Goal: Information Seeking & Learning: Learn about a topic

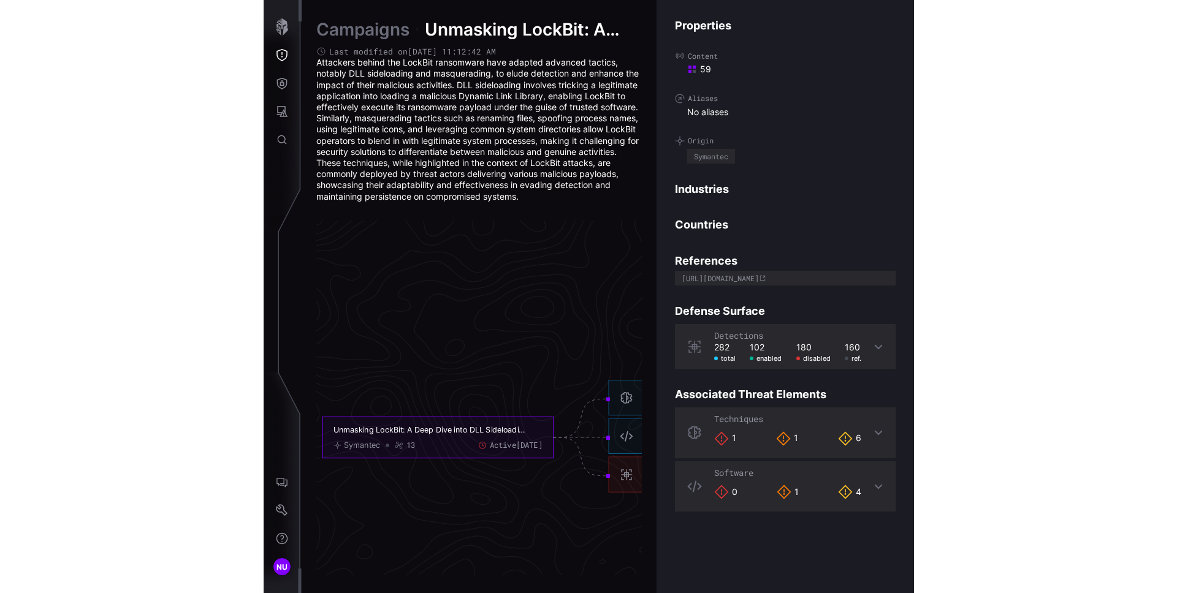
scroll to position [2586, 761]
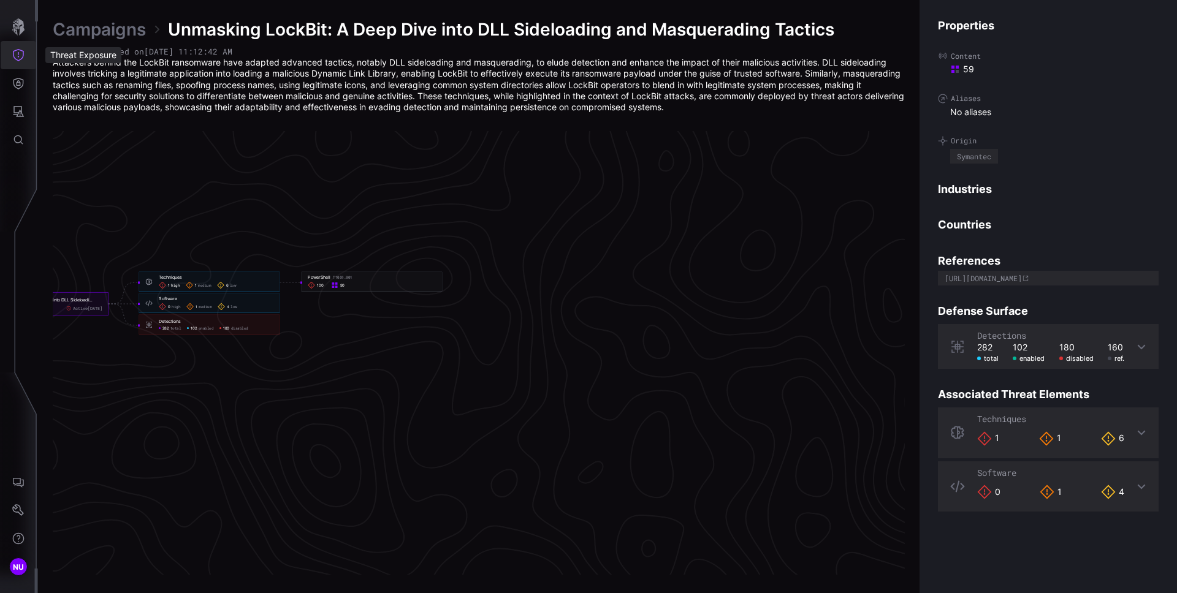
click at [20, 60] on icon "Threat Exposure" at bounding box center [18, 55] width 12 height 12
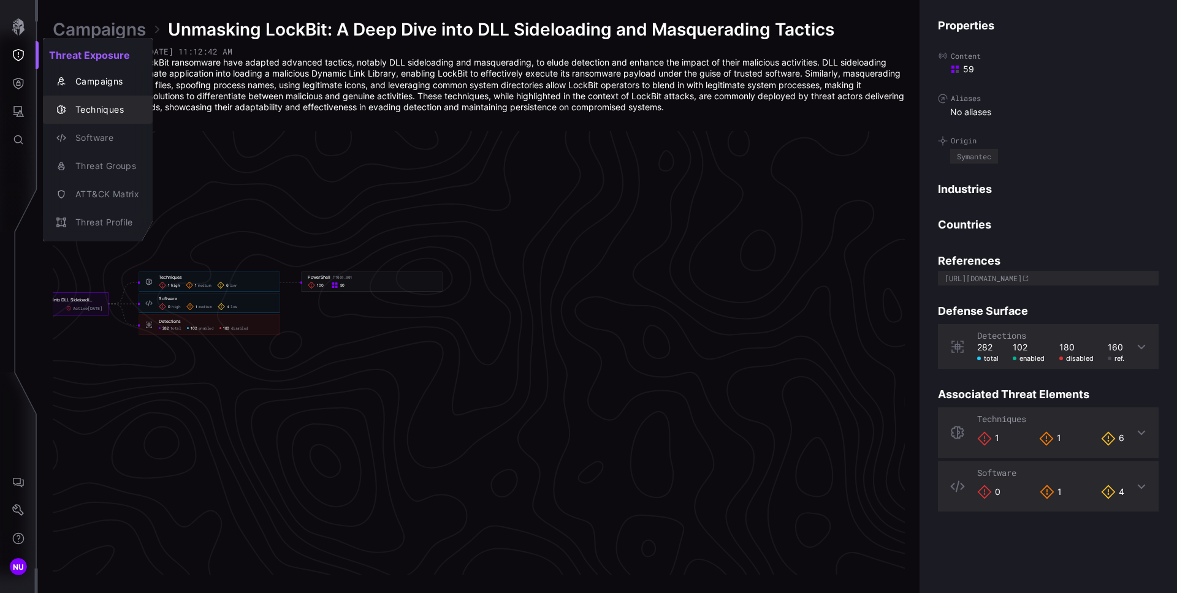
click at [93, 110] on div "Techniques" at bounding box center [104, 109] width 70 height 15
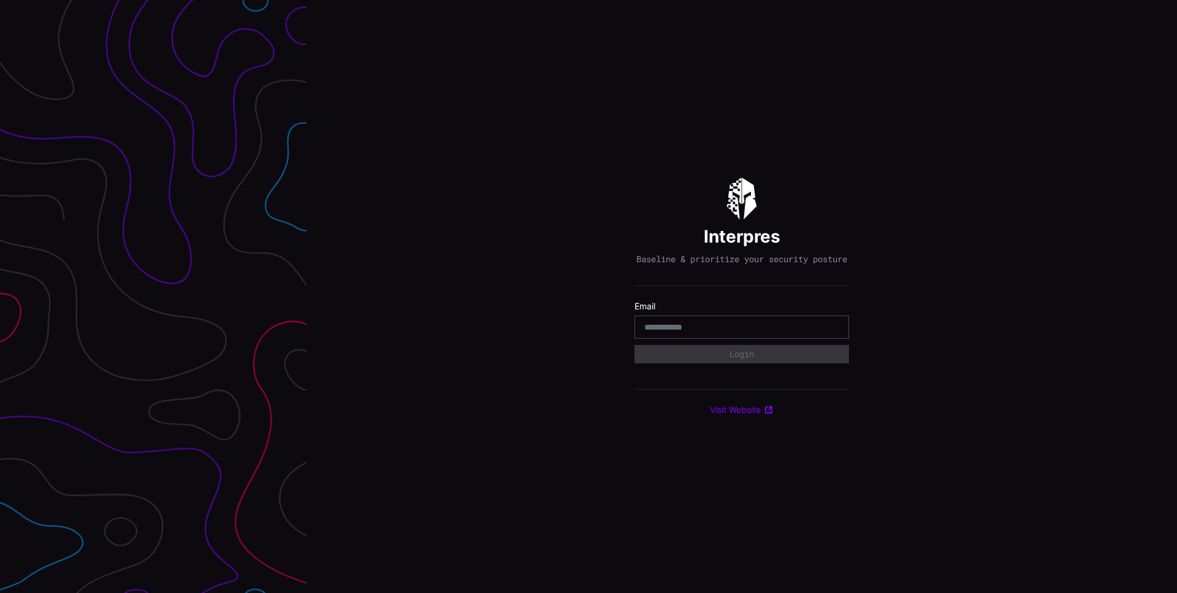
click at [665, 333] on input "email" at bounding box center [741, 327] width 195 height 11
type input "**********"
click at [747, 364] on button "Login" at bounding box center [742, 354] width 215 height 18
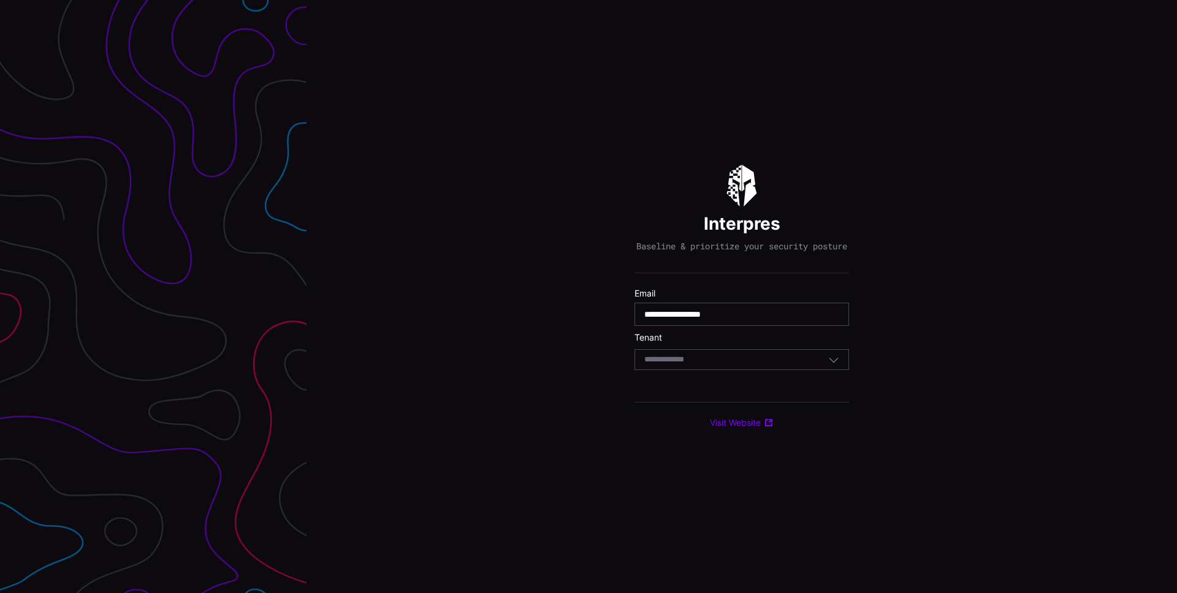
click at [741, 365] on div "Select Tenant" at bounding box center [736, 359] width 184 height 11
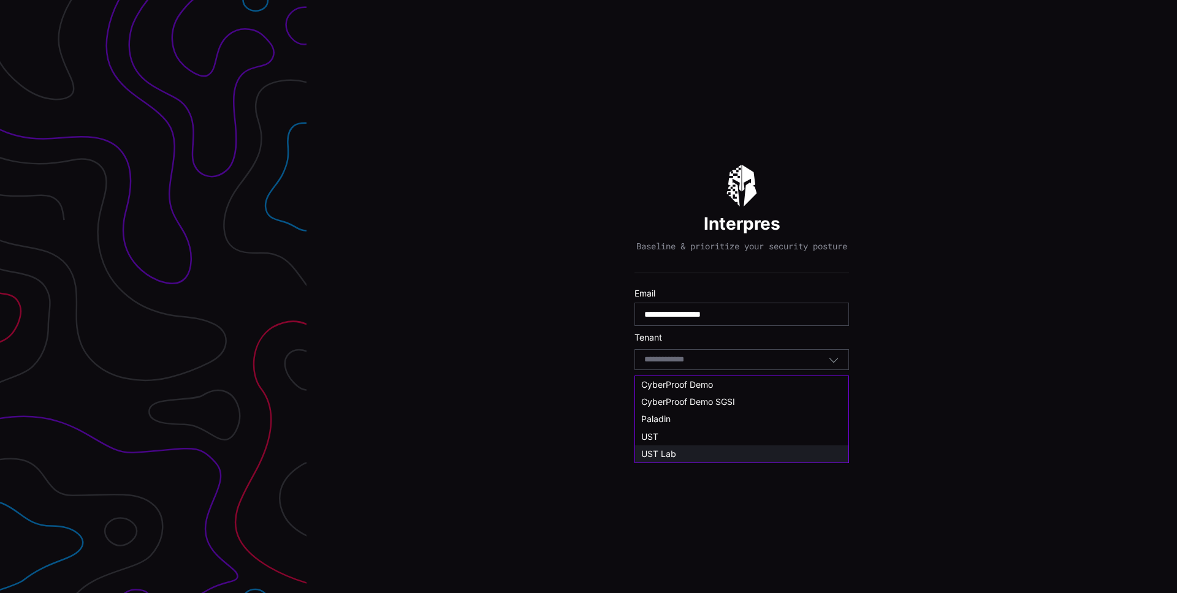
click at [700, 449] on div "UST Lab" at bounding box center [741, 454] width 201 height 11
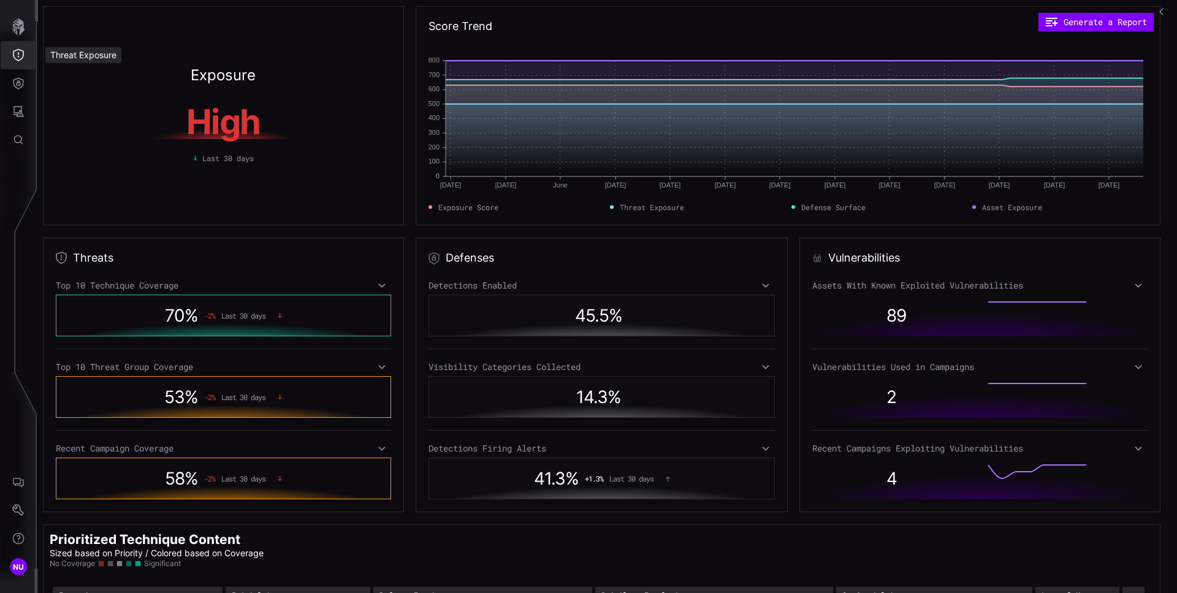
click at [17, 61] on icon "Threat Exposure" at bounding box center [18, 55] width 12 height 12
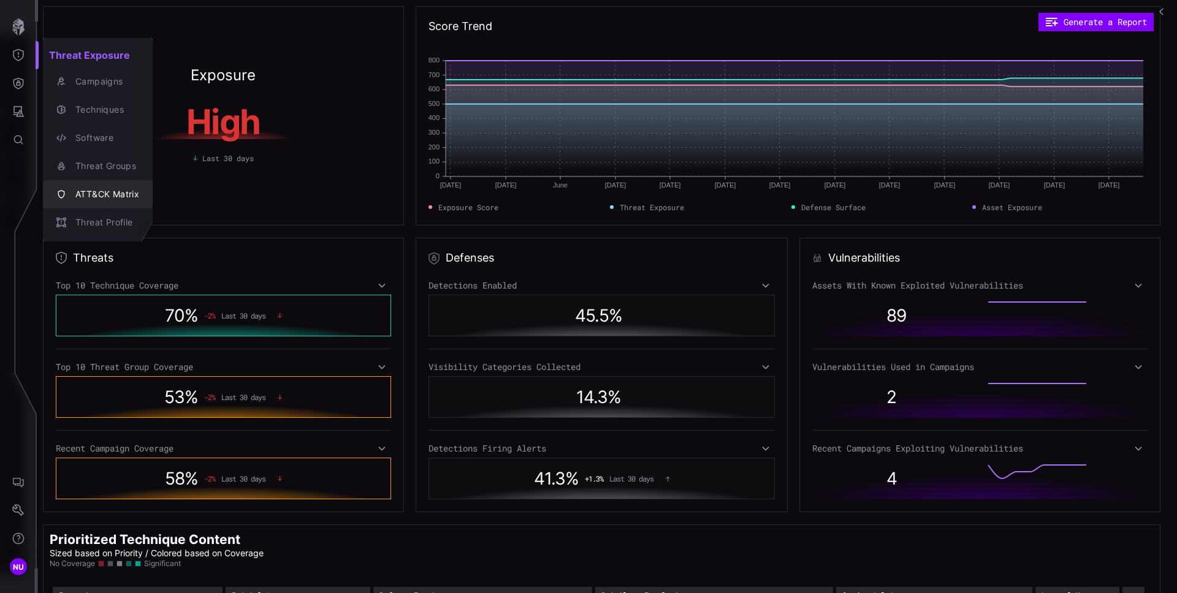
click at [107, 188] on div "ATT&CK Matrix" at bounding box center [104, 194] width 70 height 15
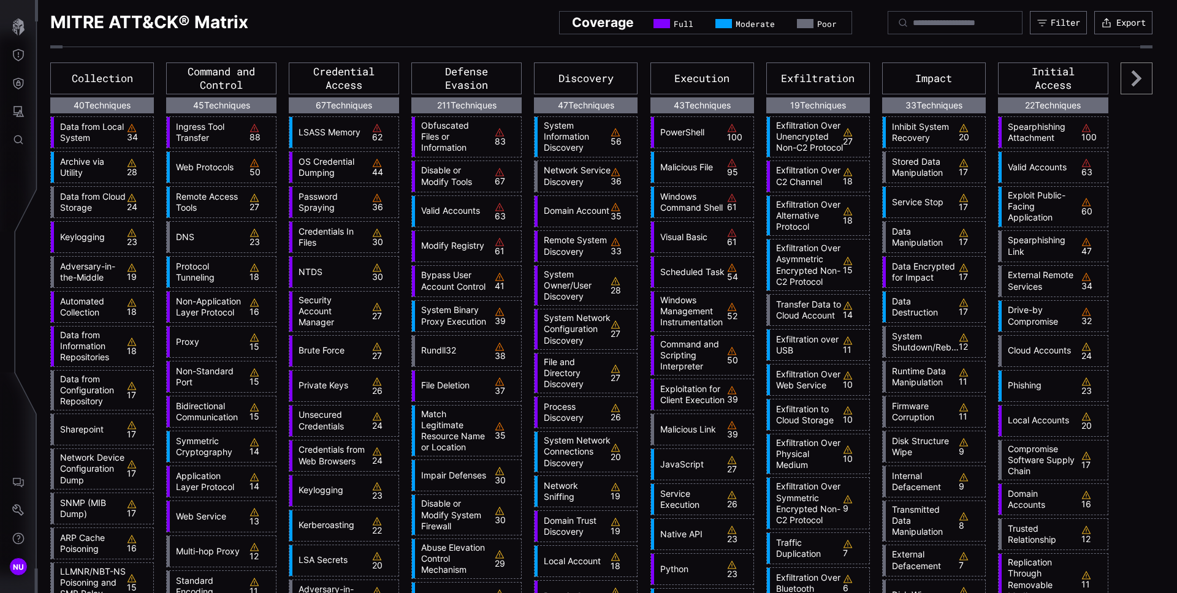
click at [213, 166] on link "Web Protocols" at bounding box center [206, 167] width 73 height 11
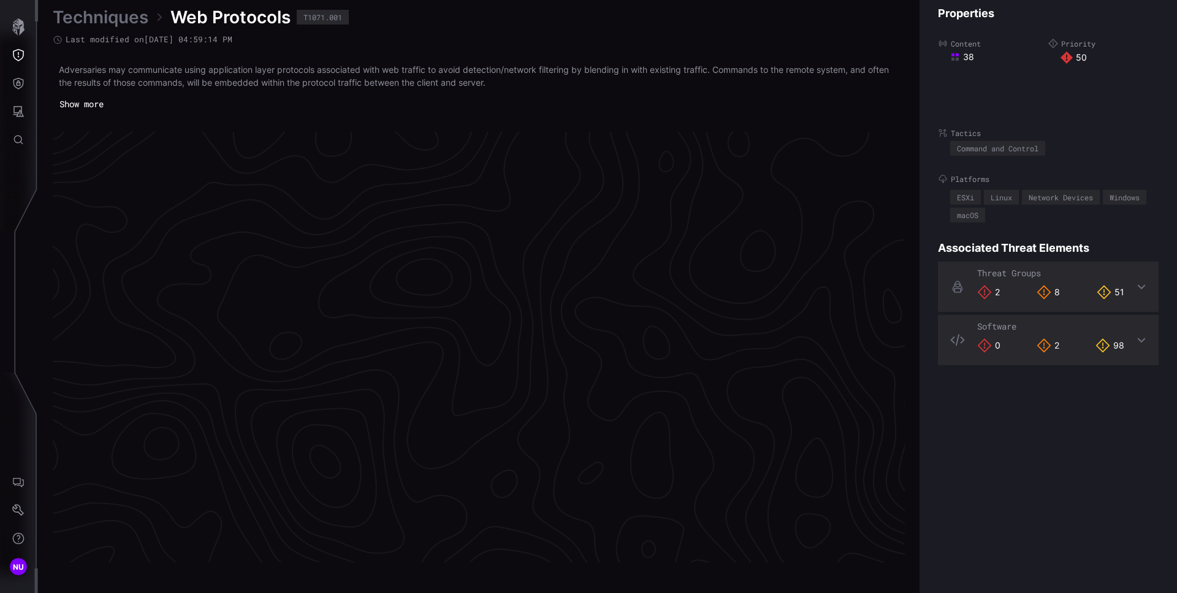
scroll to position [2548, 498]
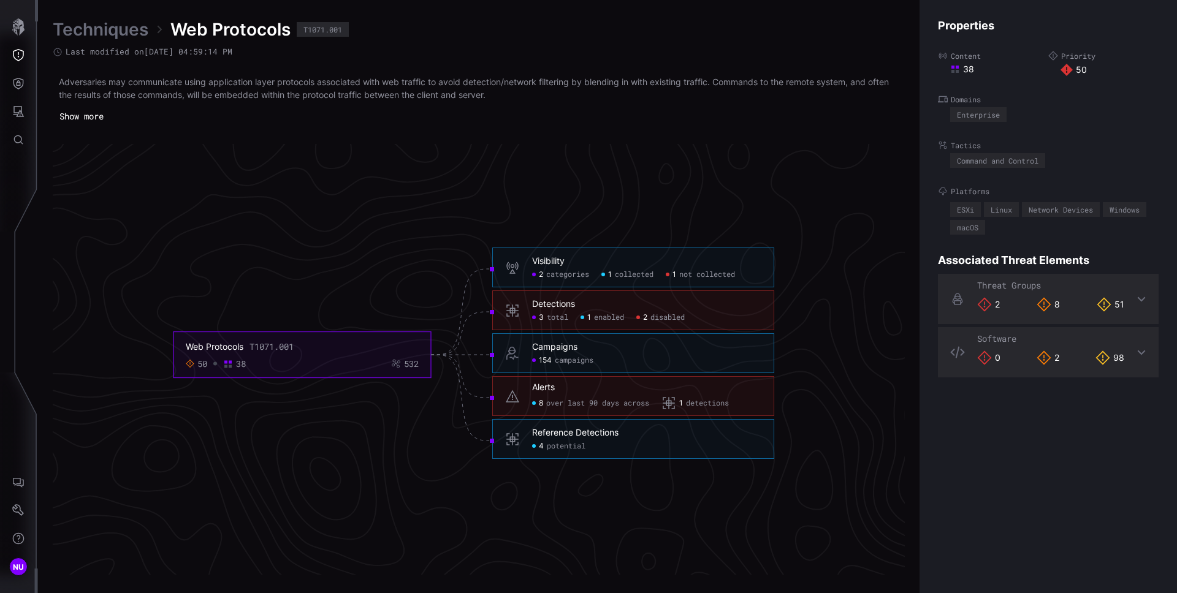
click at [391, 32] on div "Techniques Web Protocols T1071.001" at bounding box center [479, 29] width 852 height 22
